Goal: Information Seeking & Learning: Learn about a topic

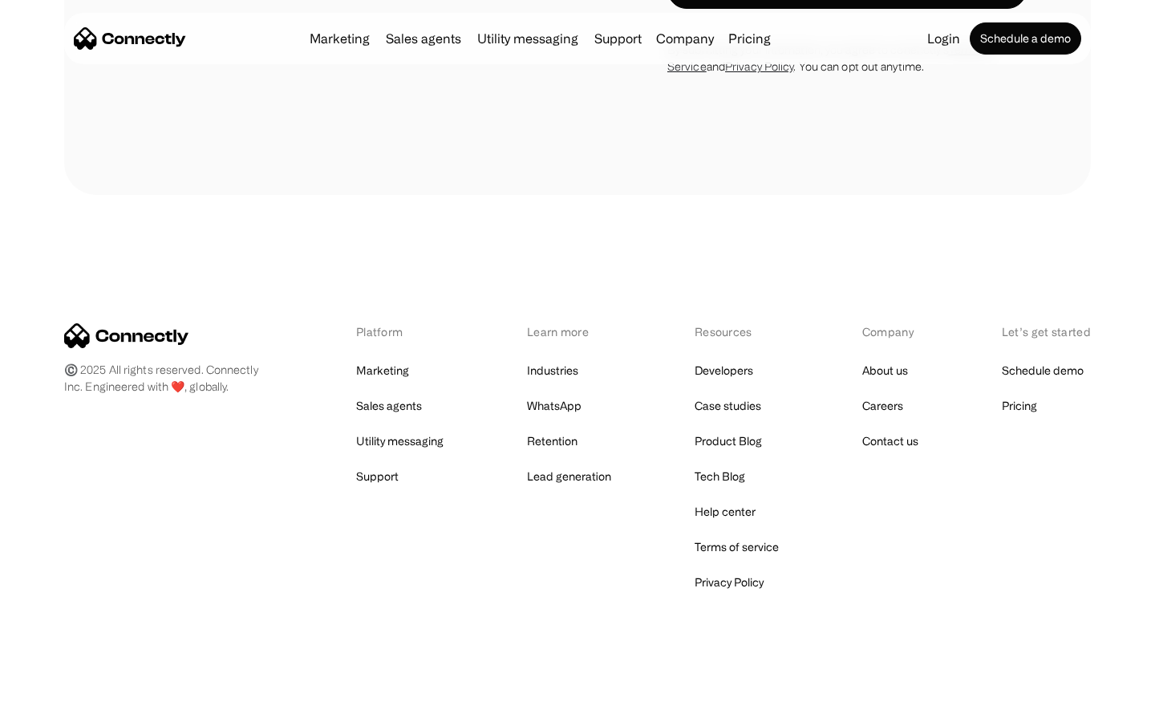
scroll to position [2712, 0]
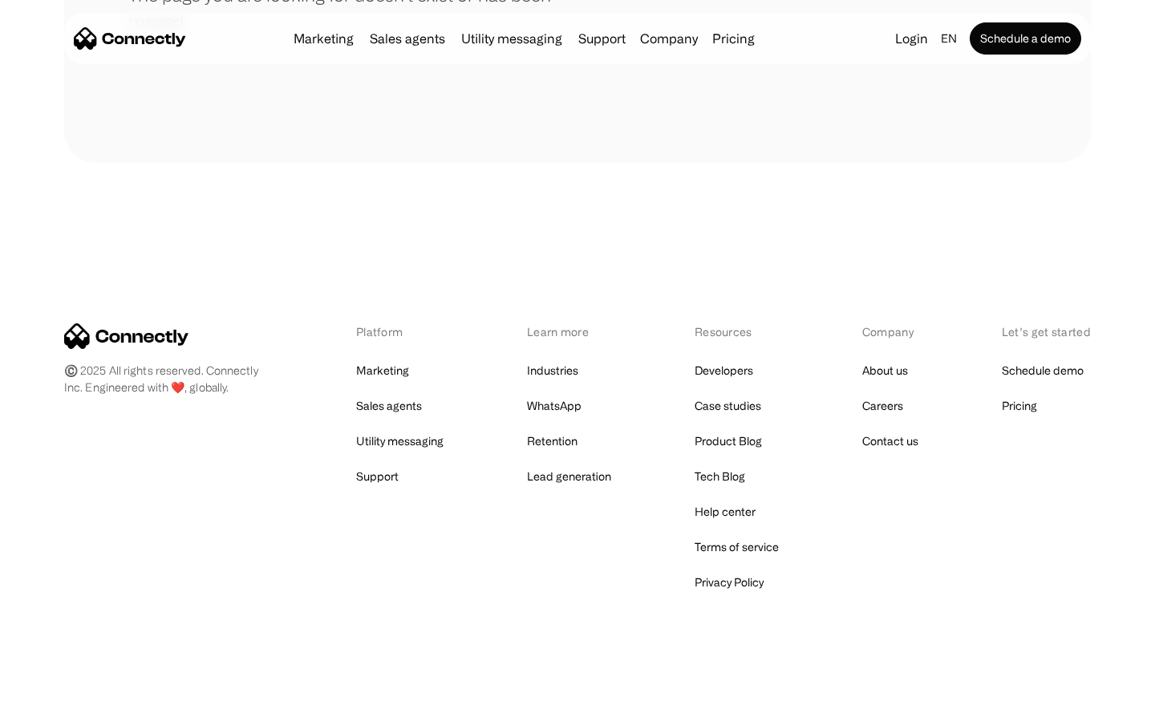
scroll to position [293, 0]
